Goal: Task Accomplishment & Management: Use online tool/utility

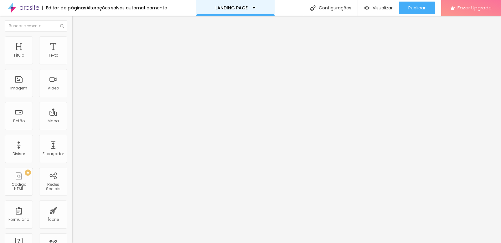
click at [254, 6] on div "LANDING PAGE" at bounding box center [235, 8] width 78 height 16
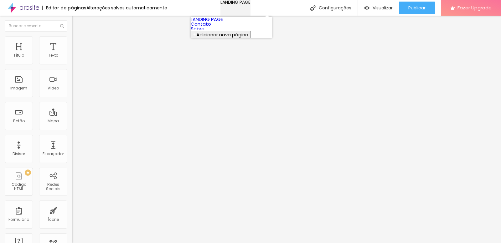
click at [250, 4] on div "LANDING PAGE" at bounding box center [235, 2] width 30 height 4
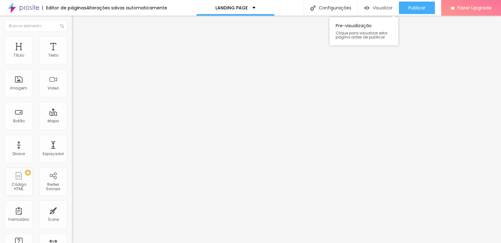
click at [372, 6] on span "Visualizar" at bounding box center [382, 7] width 20 height 5
click at [72, 43] on li "Avançado" at bounding box center [108, 46] width 72 height 6
click at [72, 36] on img at bounding box center [75, 33] width 6 height 6
click at [77, 23] on img "button" at bounding box center [79, 22] width 5 height 5
click at [72, 59] on input "Linkedin" at bounding box center [109, 56] width 75 height 6
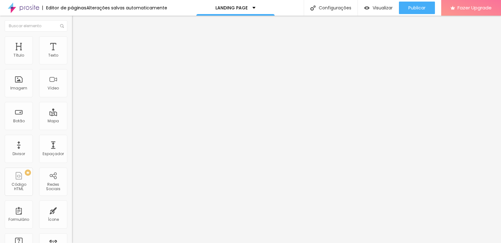
click at [72, 59] on input "Linkedin" at bounding box center [109, 56] width 75 height 6
type input "e"
type input "ritual fotografico"
click at [72, 129] on input "https://" at bounding box center [109, 126] width 75 height 6
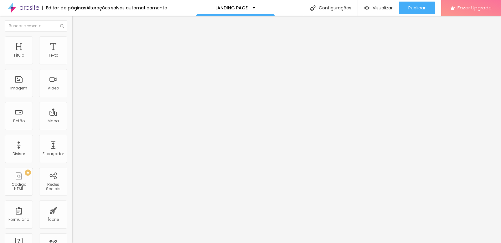
paste input "[URL][DOMAIN_NAME]"
click at [72, 161] on div "Editar Botão Conteúdo Estilo Avançado Texto ritual fotografico Alinhamento [GEO…" at bounding box center [108, 130] width 72 height 228
click at [373, 6] on span "Visualizar" at bounding box center [382, 7] width 20 height 5
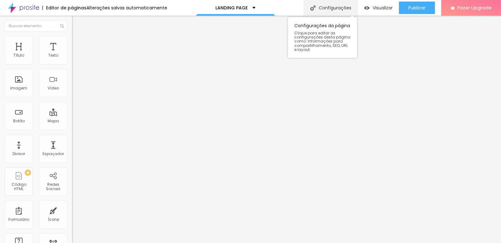
click at [335, 7] on div "Configurações" at bounding box center [331, 8] width 54 height 16
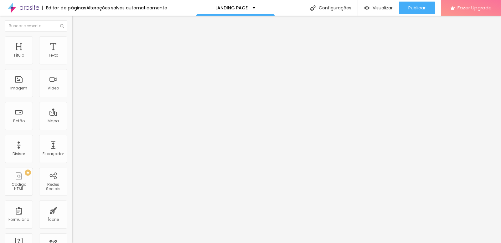
drag, startPoint x: 35, startPoint y: 128, endPoint x: 23, endPoint y: 129, distance: 12.9
click at [72, 129] on input "https://[URL][DOMAIN_NAME]" at bounding box center [109, 126] width 75 height 6
type input "[URL][DOMAIN_NAME]"
click at [372, 9] on span "Visualizar" at bounding box center [382, 7] width 20 height 5
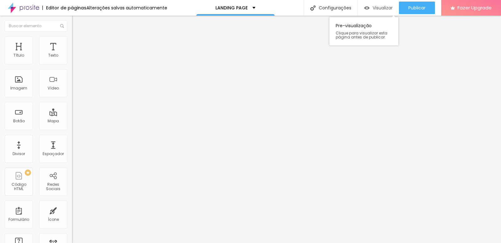
click at [381, 5] on span "Visualizar" at bounding box center [382, 7] width 20 height 5
click at [23, 86] on div "Imagem" at bounding box center [18, 88] width 17 height 4
click at [20, 85] on div "Imagem" at bounding box center [19, 83] width 28 height 28
click at [72, 54] on span "Trocar imagem" at bounding box center [89, 51] width 34 height 5
